Goal: Task Accomplishment & Management: Manage account settings

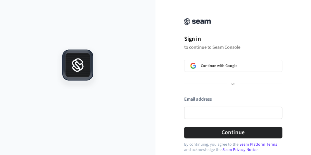
click at [263, 38] on h1 "Sign in" at bounding box center [233, 38] width 98 height 9
click at [228, 108] on input "Email address" at bounding box center [233, 113] width 98 height 12
click at [226, 112] on input "Email address" at bounding box center [233, 113] width 98 height 12
click at [247, 112] on input "Email address" at bounding box center [233, 113] width 98 height 12
click at [155, 87] on div at bounding box center [77, 114] width 155 height 134
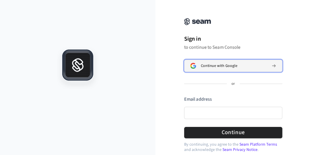
click at [216, 62] on button "Continue with Google" at bounding box center [233, 66] width 98 height 12
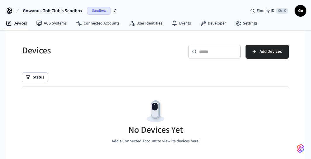
click at [276, 78] on div "Status" at bounding box center [155, 77] width 266 height 9
click at [99, 12] on span "Sandbox" at bounding box center [98, 11] width 23 height 8
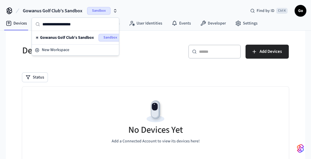
click at [188, 77] on div "Status" at bounding box center [155, 77] width 266 height 9
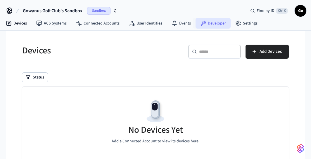
click at [219, 24] on link "Developer" at bounding box center [212, 23] width 35 height 11
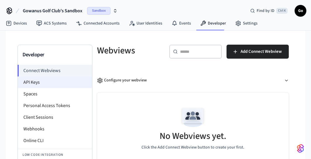
click at [34, 82] on li "API Keys" at bounding box center [55, 83] width 74 height 12
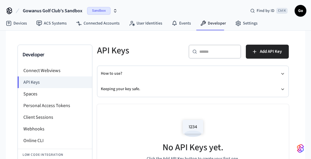
click at [303, 11] on span "Go" at bounding box center [300, 11] width 11 height 11
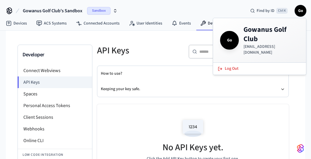
click at [301, 111] on div "Developer Connect Webviews API Keys Spaces Personal Access Tokens Client Sessio…" at bounding box center [155, 115] width 299 height 169
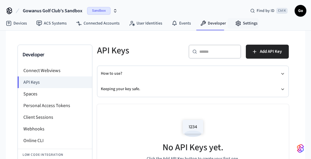
drag, startPoint x: 249, startPoint y: 20, endPoint x: 227, endPoint y: 38, distance: 28.4
click at [249, 20] on link "Settings" at bounding box center [247, 23] width 32 height 11
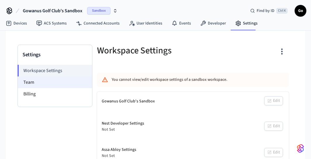
click at [38, 83] on li "Team" at bounding box center [55, 83] width 74 height 12
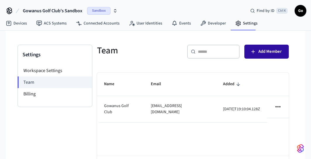
click at [270, 53] on span "Add Member" at bounding box center [269, 52] width 23 height 8
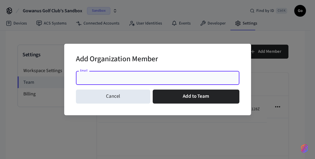
click at [131, 81] on input "Email" at bounding box center [157, 78] width 157 height 6
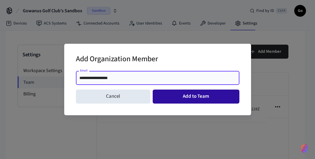
type input "**********"
click at [183, 96] on button "Add to Team" at bounding box center [196, 97] width 87 height 14
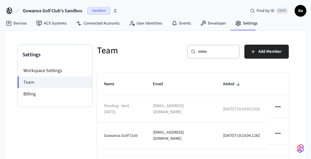
click at [213, 32] on div "Settings Workspace Settings Team Billing Team ​ ​ Add Member Name Email Added P…" at bounding box center [155, 113] width 285 height 165
click at [216, 27] on link "Developer" at bounding box center [212, 23] width 35 height 11
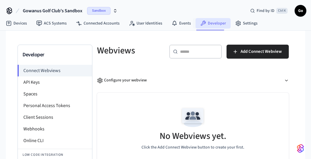
click at [216, 25] on link "Developer" at bounding box center [212, 23] width 35 height 11
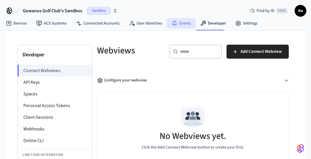
click at [177, 27] on link "Events" at bounding box center [181, 23] width 29 height 11
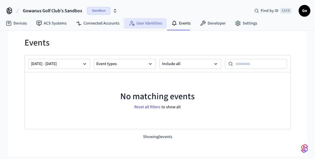
click at [160, 26] on link "User Identities" at bounding box center [145, 23] width 43 height 11
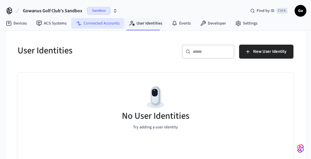
click at [106, 21] on link "Connected Accounts" at bounding box center [97, 23] width 53 height 11
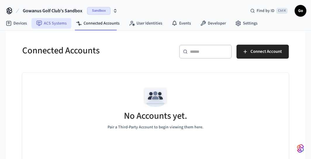
click at [51, 22] on link "ACS Systems" at bounding box center [52, 23] width 40 height 11
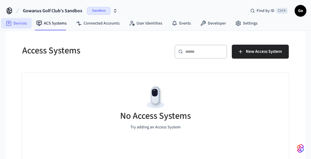
click at [26, 23] on link "Devices" at bounding box center [16, 23] width 30 height 11
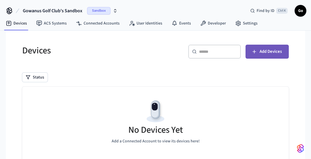
click at [266, 53] on span "Add Devices" at bounding box center [270, 52] width 22 height 8
